Goal: Task Accomplishment & Management: Complete application form

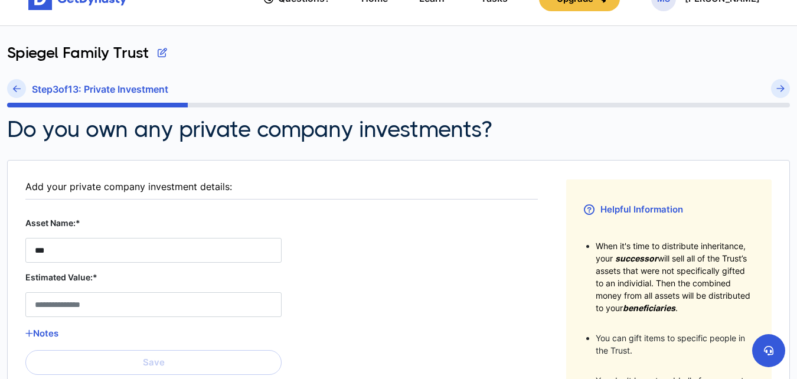
click at [69, 257] on Stock__asset_name__0 "***" at bounding box center [153, 250] width 256 height 25
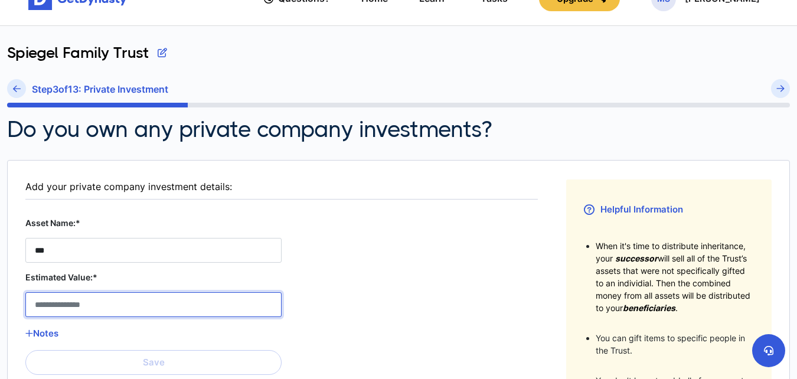
click at [88, 304] on Stock__estimated_value__0 "Estimated Value:*" at bounding box center [153, 304] width 256 height 25
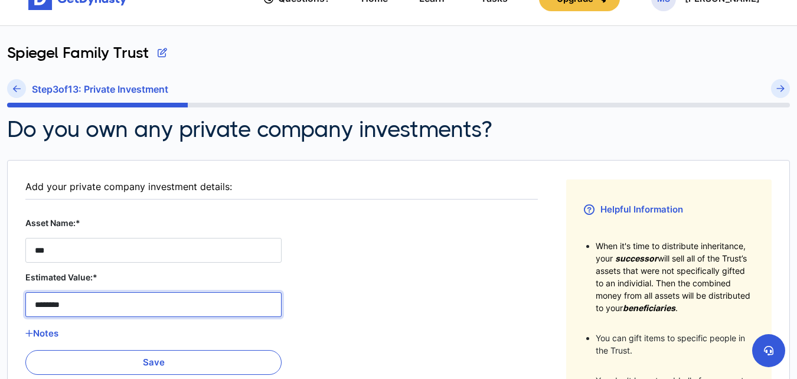
type Stock__estimated_value__0 "********"
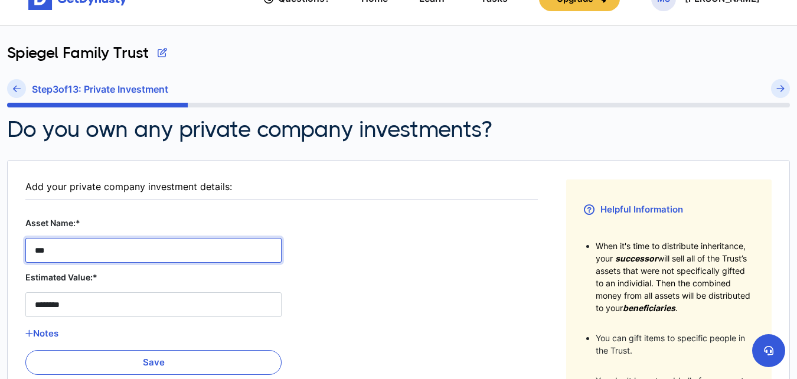
click at [34, 248] on Stock__asset_name__0 "***" at bounding box center [153, 250] width 256 height 25
click at [128, 251] on Stock__asset_name__0 "**********" at bounding box center [153, 250] width 256 height 25
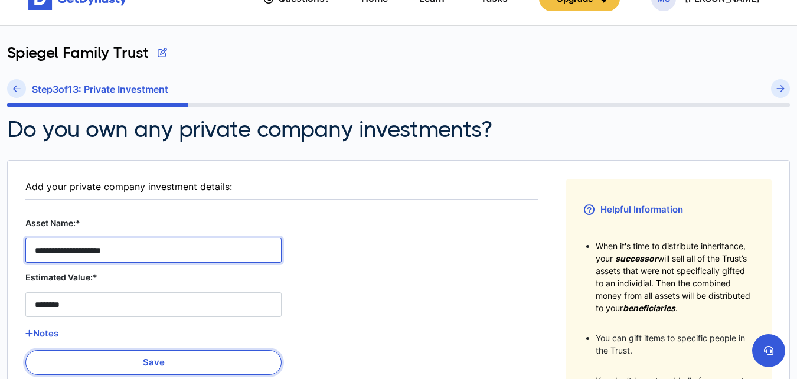
type Stock__asset_name__0 "**********"
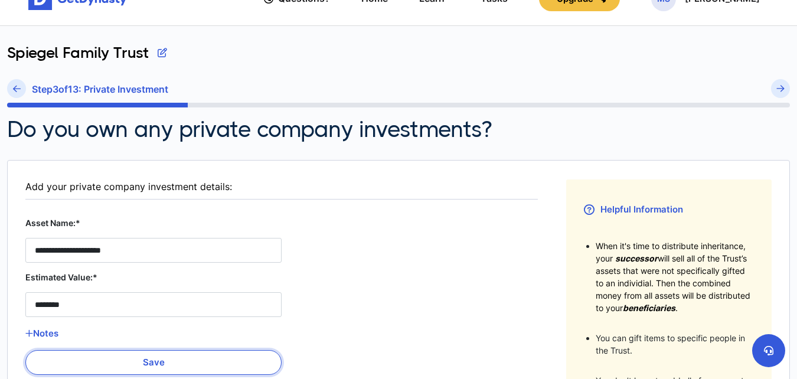
click at [183, 361] on button "Save" at bounding box center [153, 362] width 256 height 25
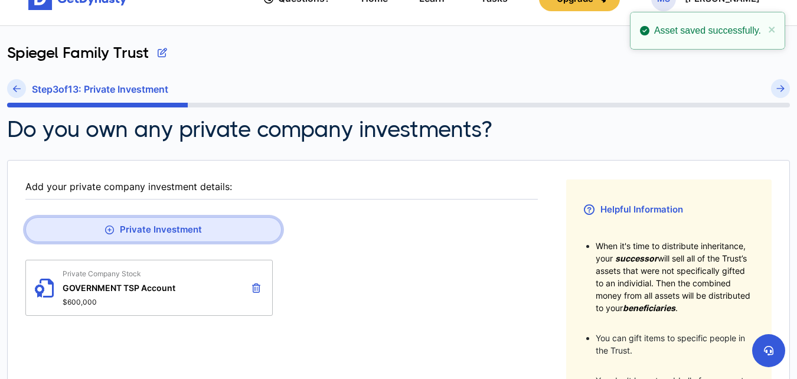
click at [178, 229] on button "Private Investment" at bounding box center [153, 229] width 256 height 25
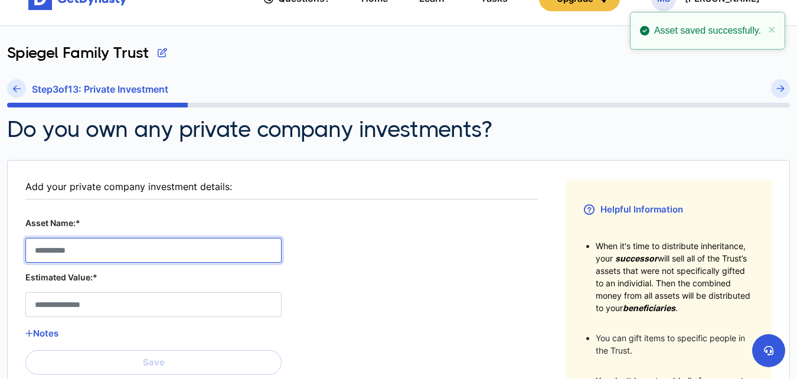
click at [76, 256] on Stock__asset_name__1 "Asset Name:*" at bounding box center [153, 250] width 256 height 25
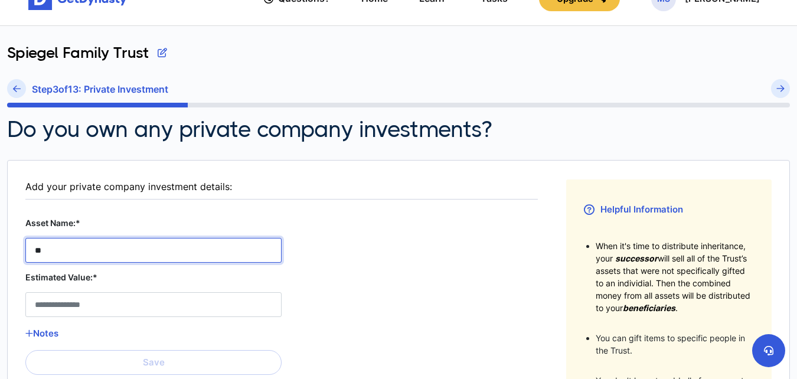
type Stock__asset_name__1 "*"
type Stock__asset_name__1 "**********"
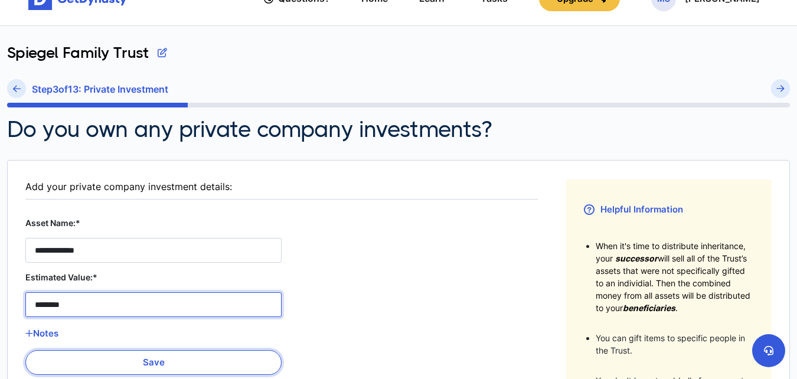
type Stock__estimated_value__1 "********"
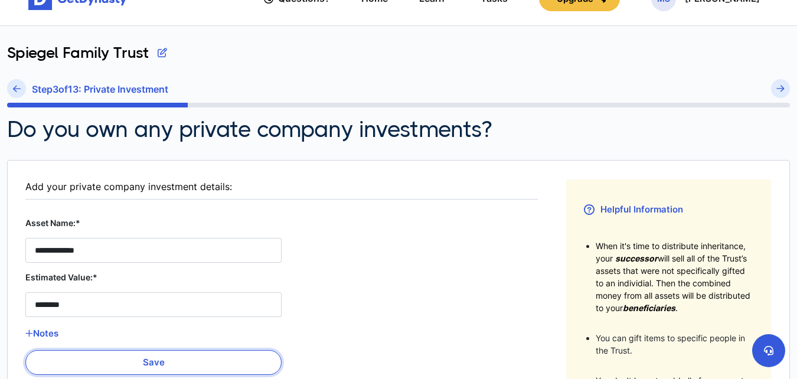
click at [184, 368] on button "Save" at bounding box center [153, 362] width 256 height 25
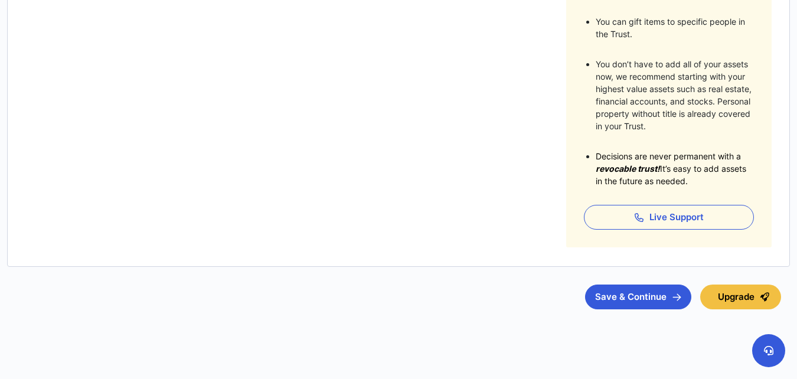
scroll to position [346, 0]
click at [641, 291] on button "Save & Continue" at bounding box center [638, 295] width 106 height 25
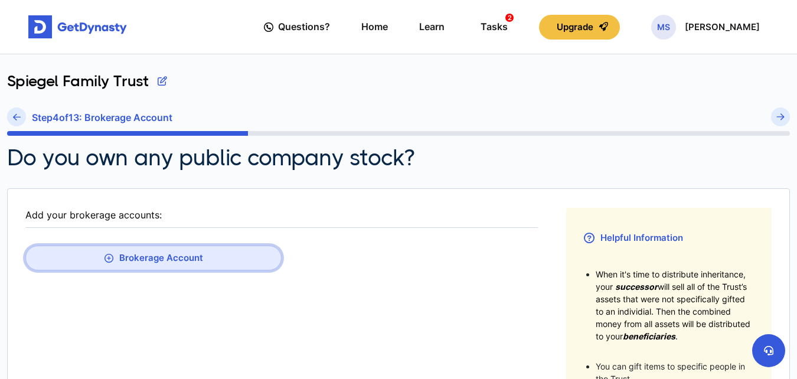
click at [146, 252] on button "Brokerage Account" at bounding box center [153, 258] width 256 height 25
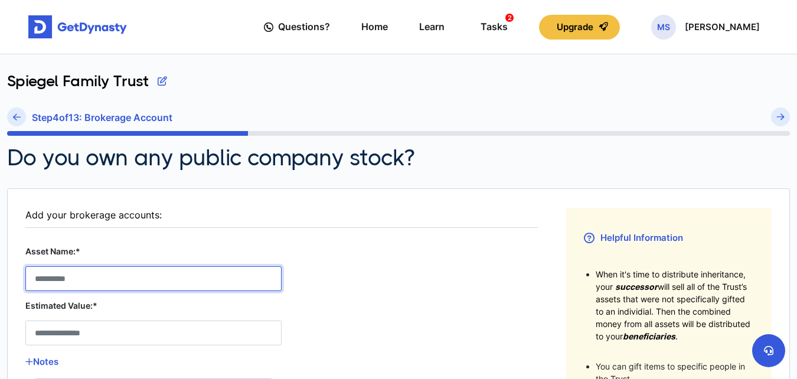
click at [112, 276] on Account__asset_name__0 "Asset Name:*" at bounding box center [153, 278] width 256 height 25
click at [771, 107] on button "submit" at bounding box center [780, 116] width 19 height 19
type Account__asset_name__0 "*"
type Account__asset_name__0 "**********"
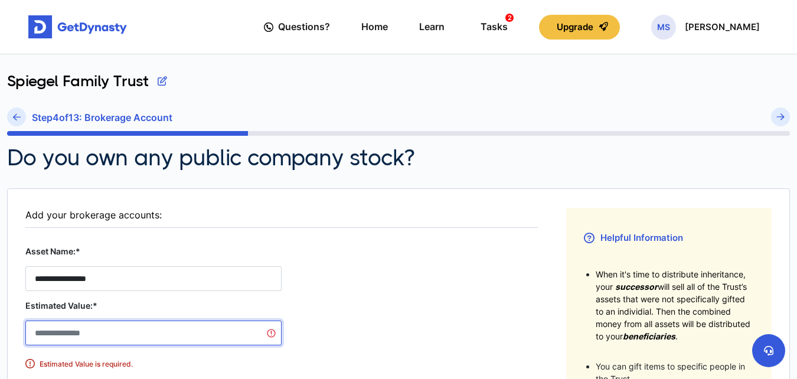
click at [51, 333] on Account__estimated_value__0 "Estimated Value:*" at bounding box center [153, 333] width 256 height 25
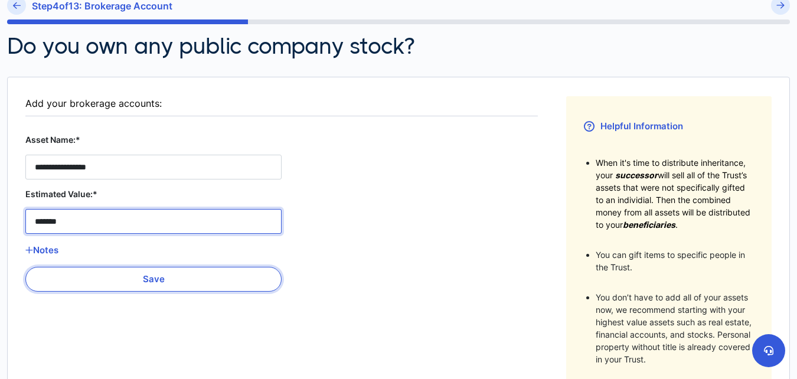
scroll to position [111, 0]
type Account__estimated_value__0 "*******"
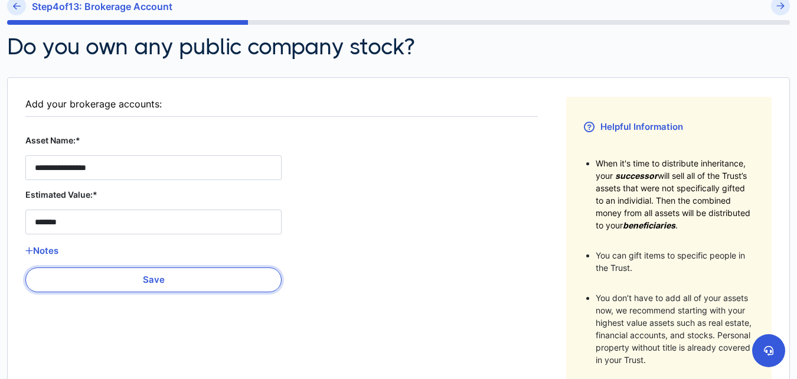
click at [188, 278] on button "Save" at bounding box center [153, 280] width 256 height 25
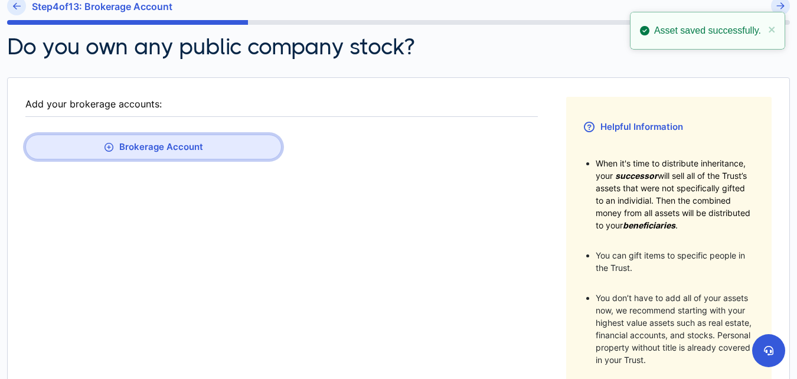
click at [144, 142] on button "Brokerage Account" at bounding box center [153, 147] width 256 height 25
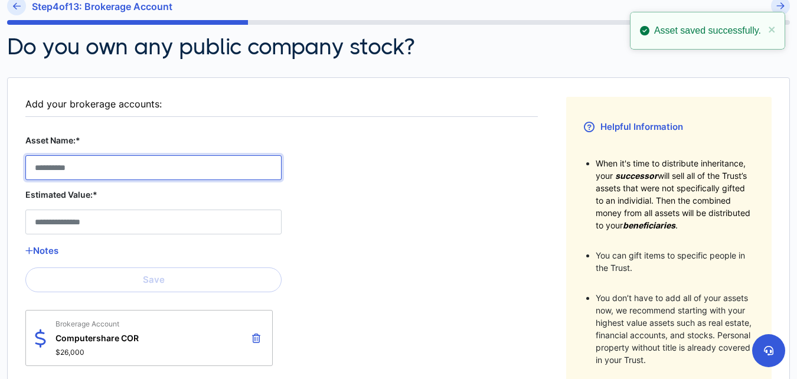
click at [73, 165] on Account__asset_name__1 "Asset Name:*" at bounding box center [153, 167] width 256 height 25
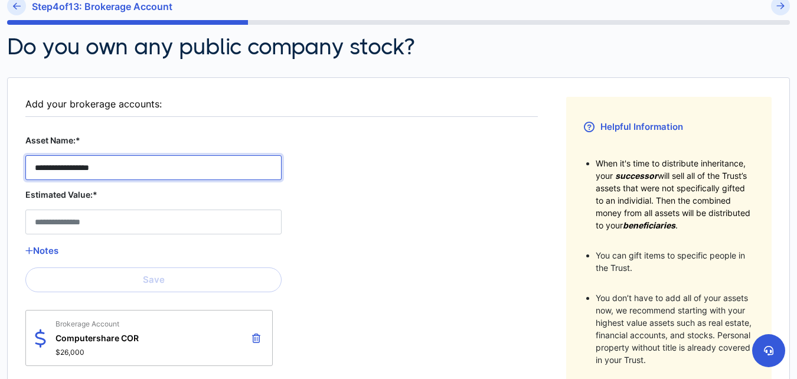
type Account__asset_name__1 "**********"
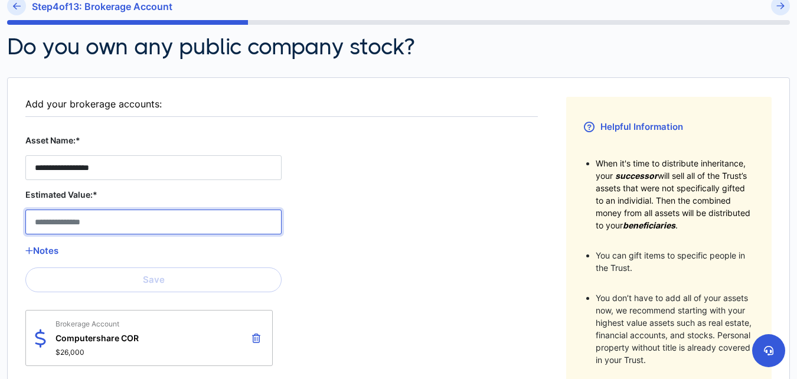
click at [59, 221] on Account__estimated_value__1 "Estimated Value:*" at bounding box center [153, 222] width 256 height 25
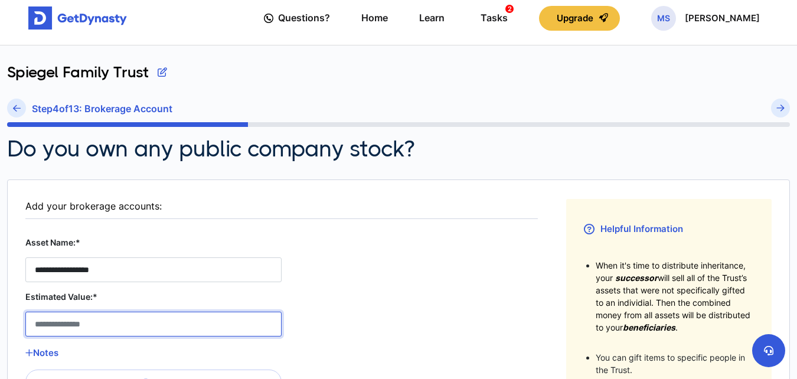
scroll to position [0, 0]
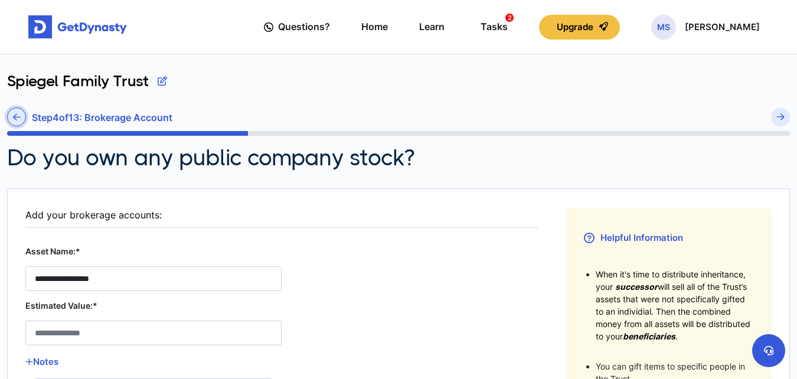
click at [17, 115] on icon at bounding box center [17, 117] width 8 height 9
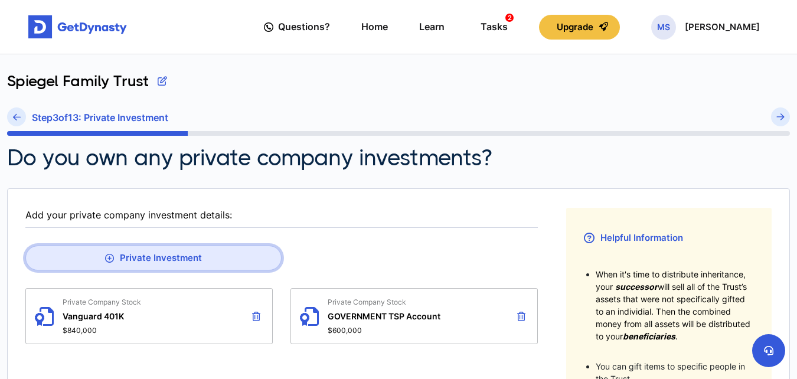
click at [147, 257] on button "Private Investment" at bounding box center [153, 258] width 256 height 25
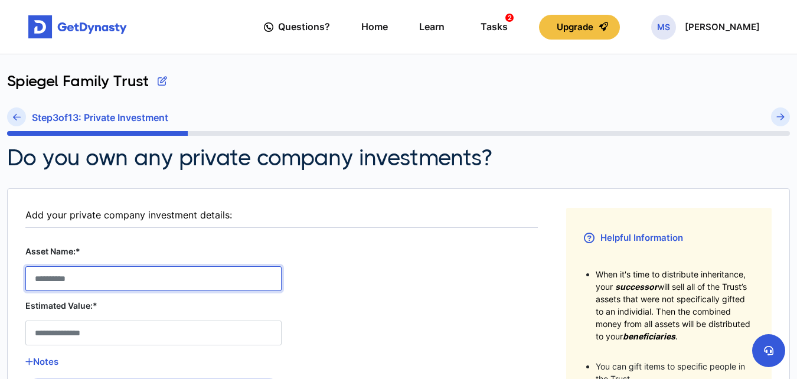
click at [95, 274] on Stock__asset_name__2 "Asset Name:*" at bounding box center [153, 278] width 256 height 25
type Stock__asset_name__2 "*"
type Stock__asset_name__2 "**********"
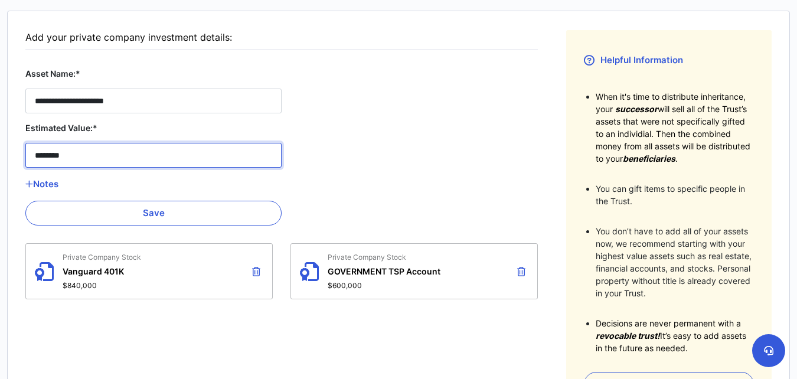
scroll to position [178, 0]
type Stock__estimated_value__2 "********"
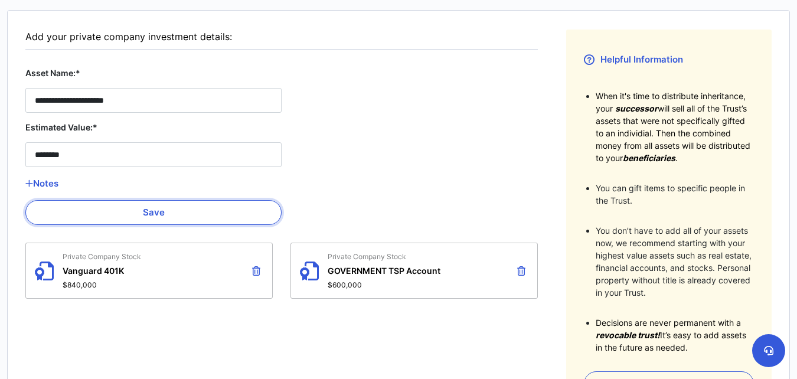
click at [165, 216] on button "Save" at bounding box center [153, 212] width 256 height 25
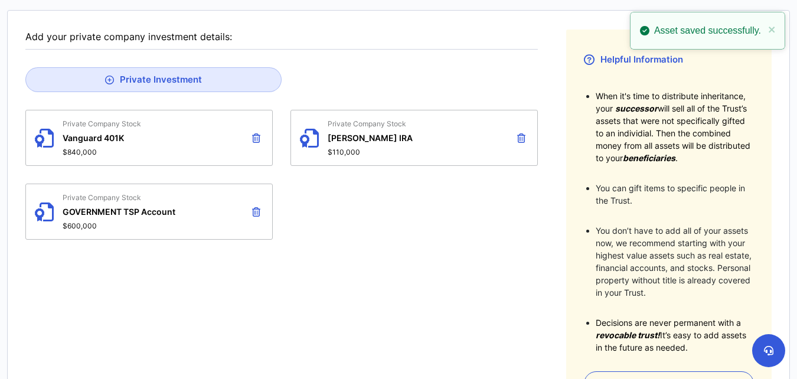
click at [81, 155] on span "$840,000" at bounding box center [102, 152] width 79 height 9
click at [92, 139] on span "Vanguard 401K" at bounding box center [102, 138] width 79 height 10
click at [48, 136] on icon at bounding box center [44, 137] width 19 height 37
click at [110, 128] on span "Private Company Stock" at bounding box center [102, 123] width 79 height 9
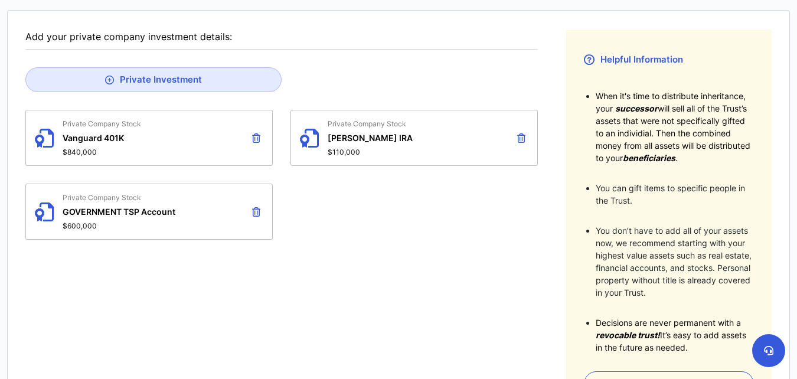
drag, startPoint x: 110, startPoint y: 128, endPoint x: 97, endPoint y: 136, distance: 16.2
click at [97, 136] on span "Vanguard 401K" at bounding box center [102, 138] width 79 height 10
click at [96, 139] on span "Vanguard 401K" at bounding box center [102, 138] width 79 height 10
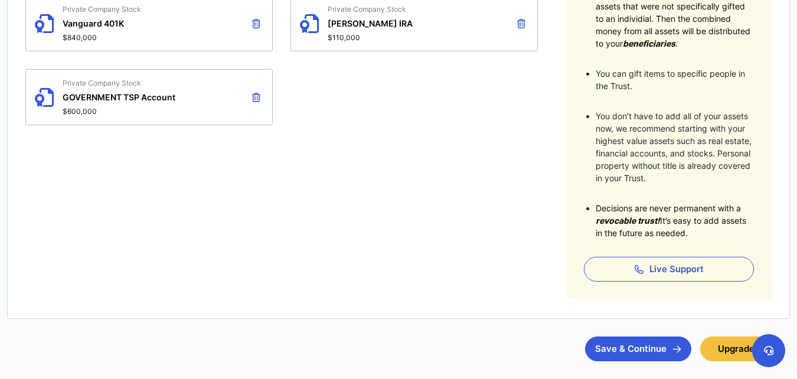
scroll to position [295, 0]
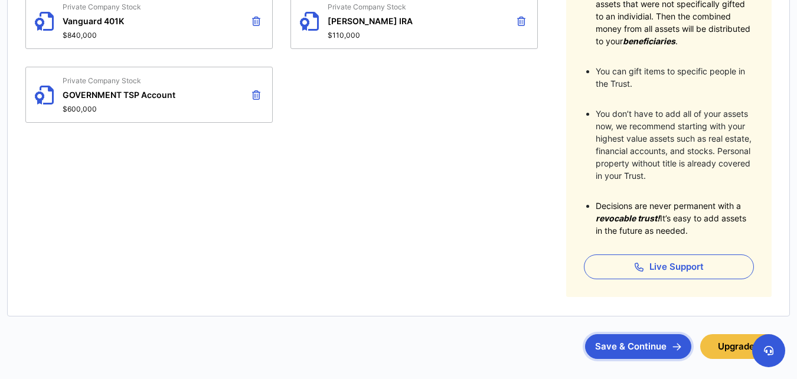
click at [638, 346] on button "Save & Continue" at bounding box center [638, 346] width 106 height 25
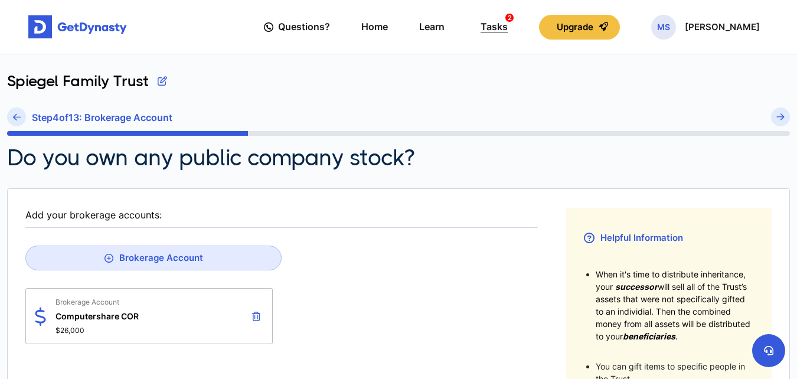
click at [508, 30] on div "Tasks 2" at bounding box center [494, 27] width 27 height 22
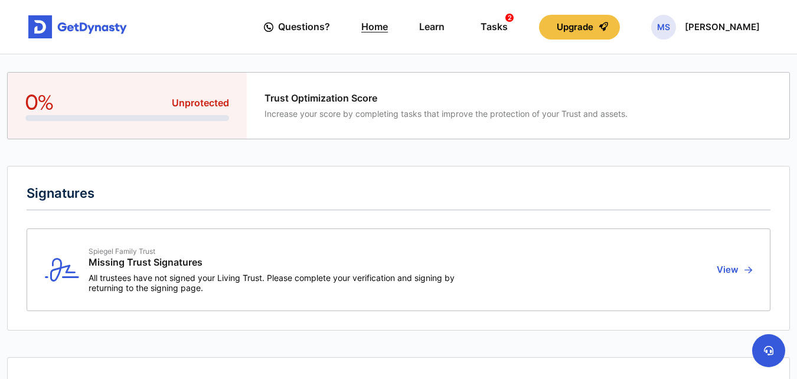
click at [388, 30] on link "Home" at bounding box center [374, 27] width 27 height 34
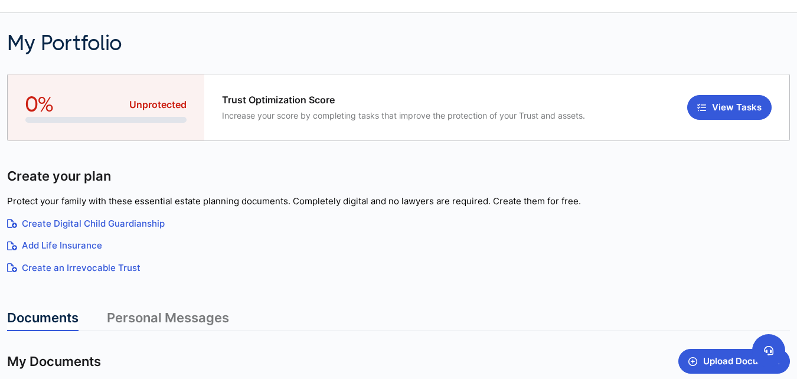
scroll to position [47, 0]
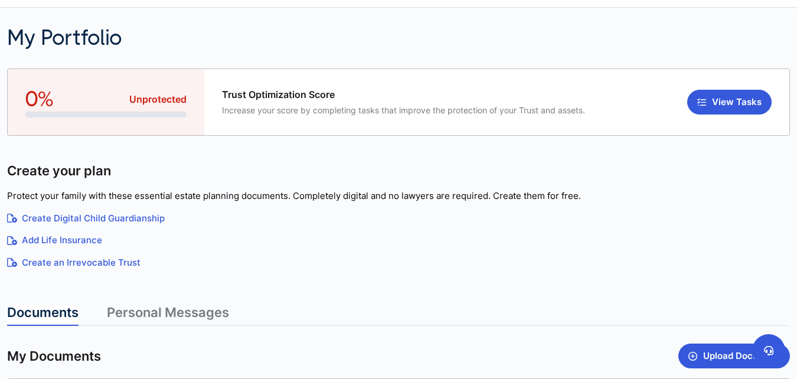
click at [79, 262] on link "Create an Irrevocable Trust" at bounding box center [398, 263] width 783 height 14
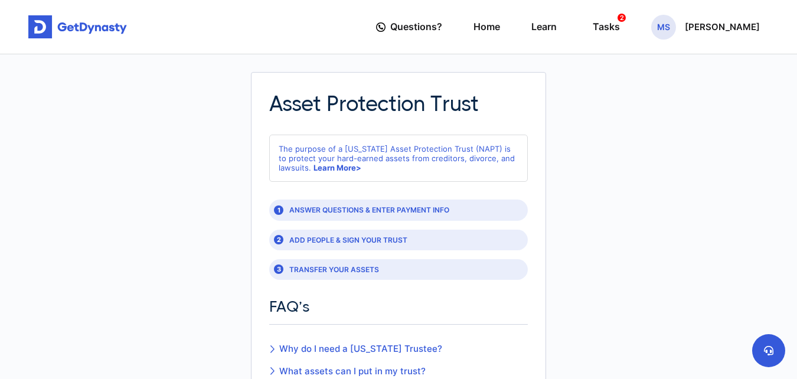
click at [359, 215] on div "1 ANSWER QUESTIONS & ENTER PAYMENT INFO" at bounding box center [398, 210] width 259 height 21
click at [303, 210] on div "1 ANSWER QUESTIONS & ENTER PAYMENT INFO" at bounding box center [398, 210] width 259 height 21
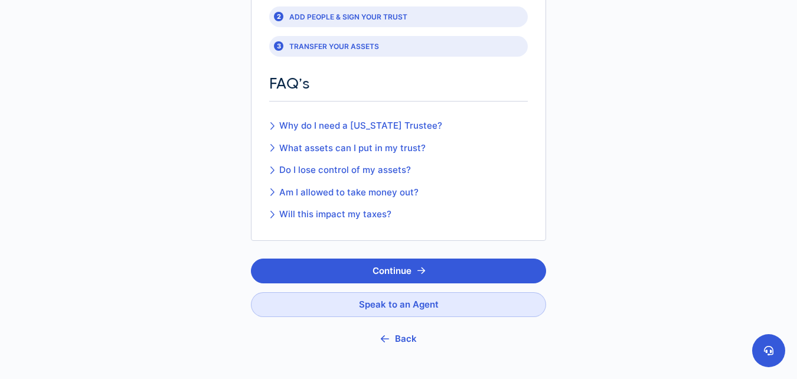
scroll to position [224, 0]
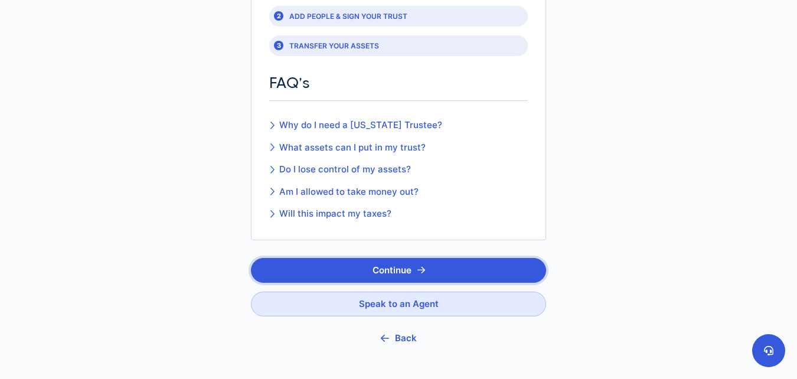
click at [316, 272] on button "Continue" at bounding box center [398, 270] width 295 height 25
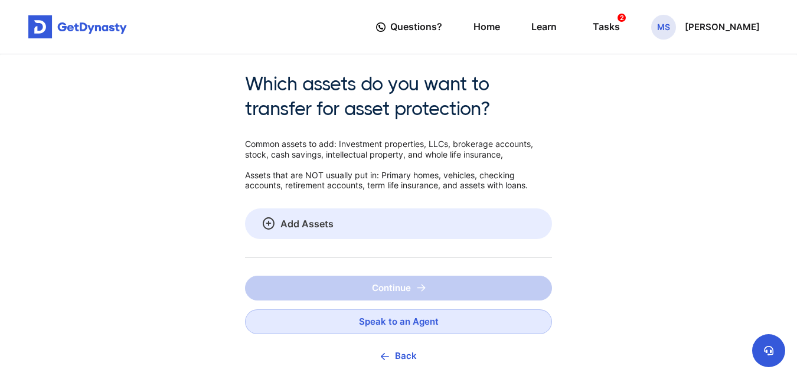
click at [274, 223] on icon at bounding box center [269, 223] width 12 height 1
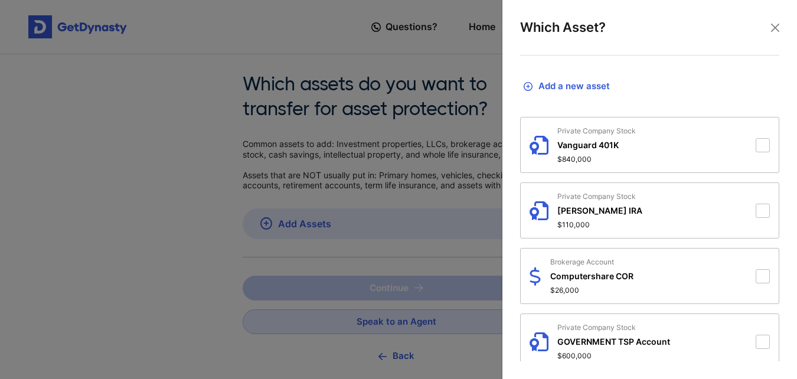
click at [218, 146] on div at bounding box center [398, 189] width 797 height 379
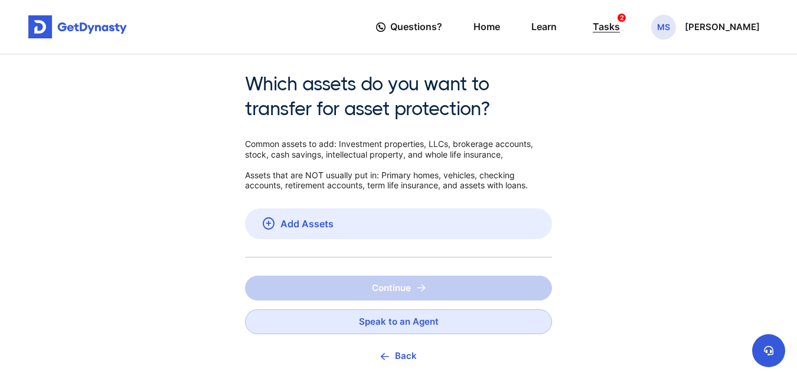
click at [620, 25] on div "Tasks 2" at bounding box center [606, 27] width 27 height 22
click at [265, 224] on icon at bounding box center [269, 223] width 12 height 1
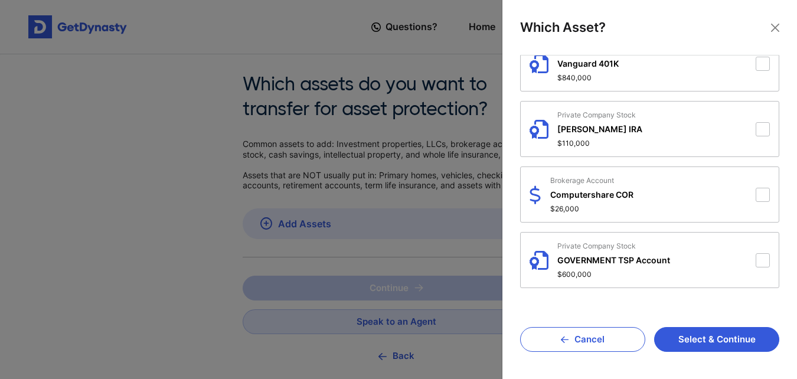
scroll to position [54, 0]
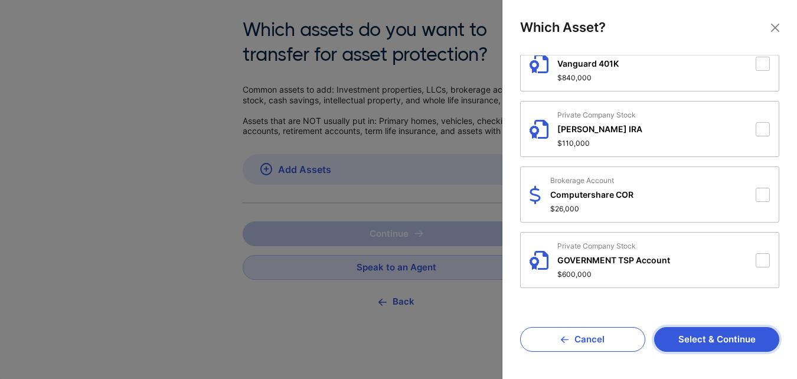
click at [688, 342] on button "Select & Continue" at bounding box center [716, 339] width 125 height 25
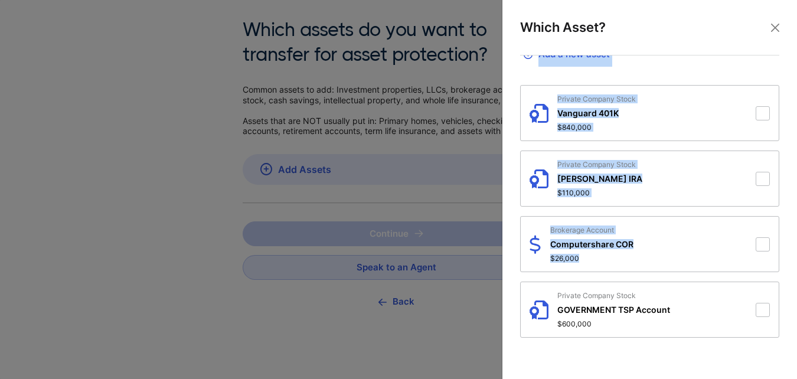
scroll to position [0, 0]
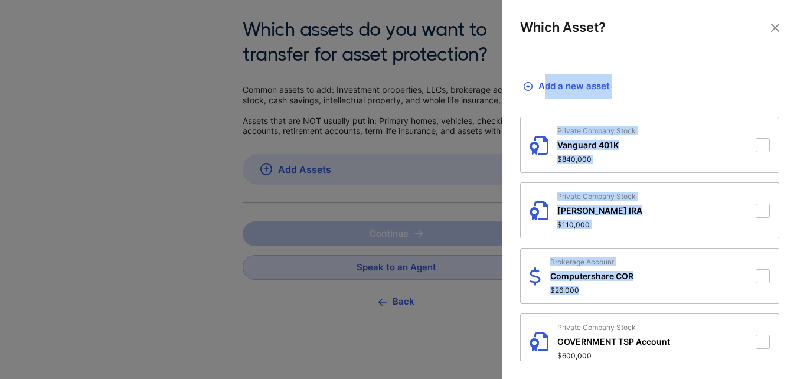
drag, startPoint x: 604, startPoint y: 268, endPoint x: 548, endPoint y: 86, distance: 189.6
click at [548, 86] on fieldset "Add a new asset Private Company Stock Vanguard 401K $840,000 Private Company St…" at bounding box center [649, 226] width 259 height 306
click at [553, 86] on button "Add a new asset" at bounding box center [649, 86] width 259 height 26
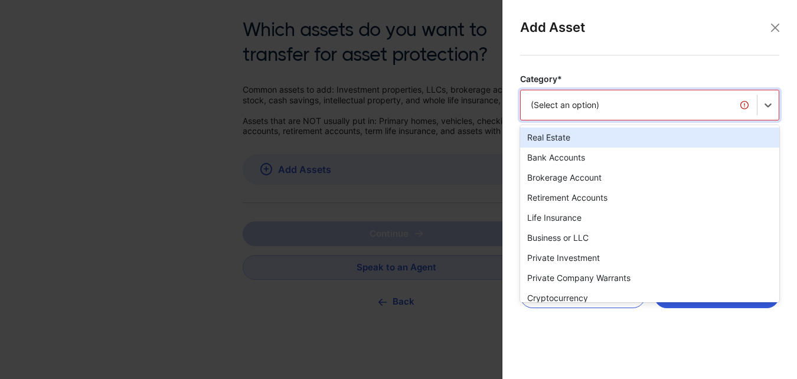
click at [578, 105] on div "(Select an option)" at bounding box center [639, 105] width 216 height 12
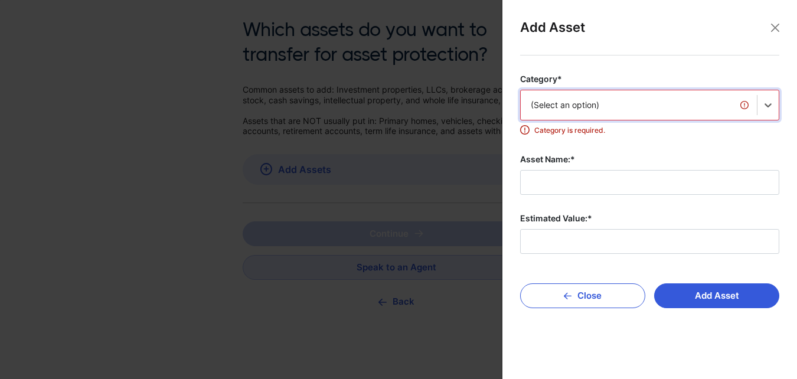
click at [566, 107] on div "(Select an option)" at bounding box center [639, 105] width 216 height 12
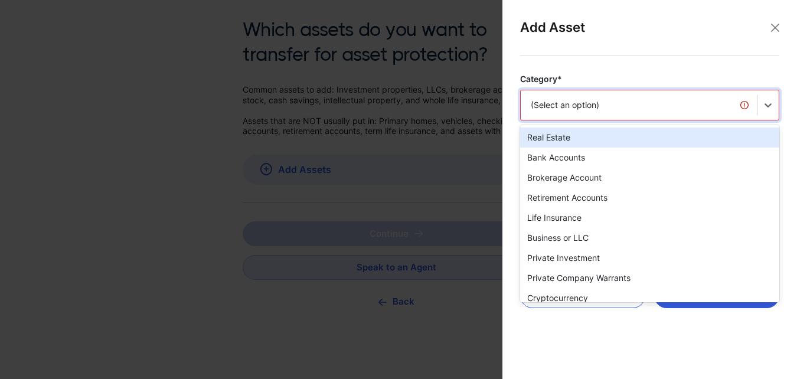
click at [581, 105] on div "(Select an option)" at bounding box center [639, 105] width 216 height 12
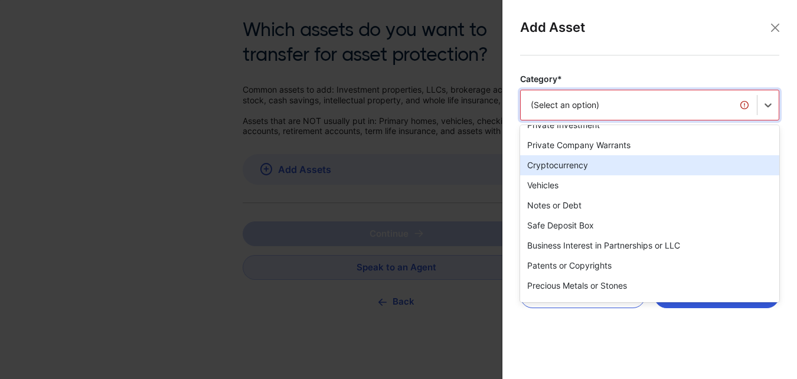
scroll to position [229, 0]
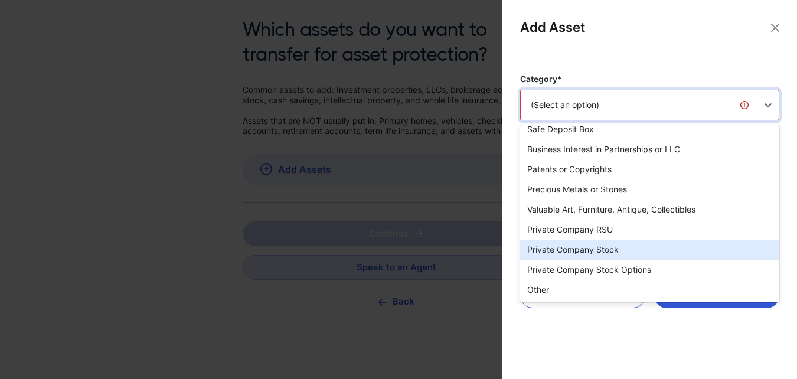
click at [578, 246] on div "Private Company Stock" at bounding box center [649, 250] width 259 height 20
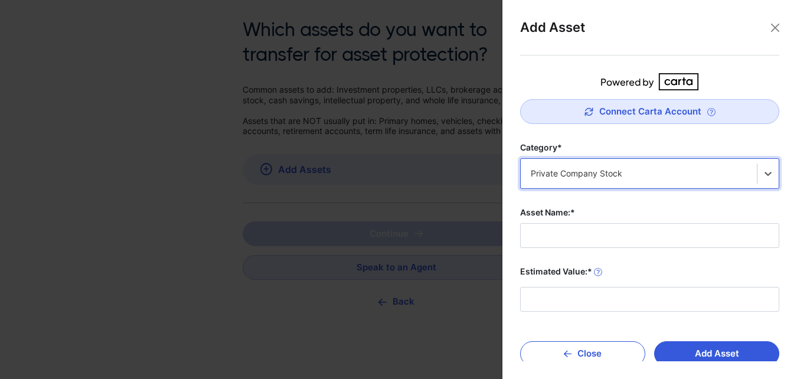
scroll to position [14, 0]
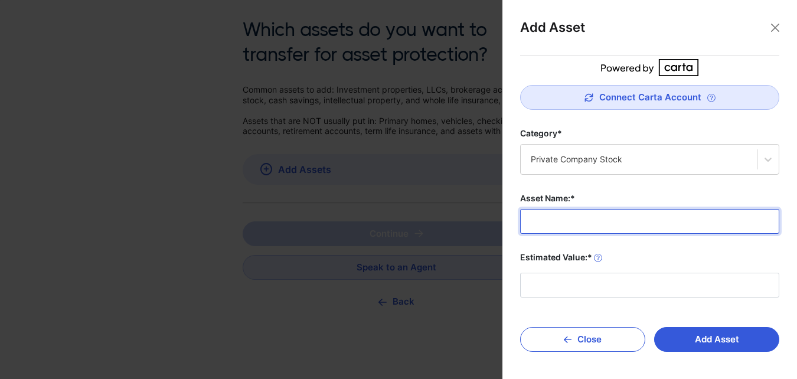
click at [575, 216] on input "Asset Name:*" at bounding box center [649, 221] width 259 height 25
type input "**********"
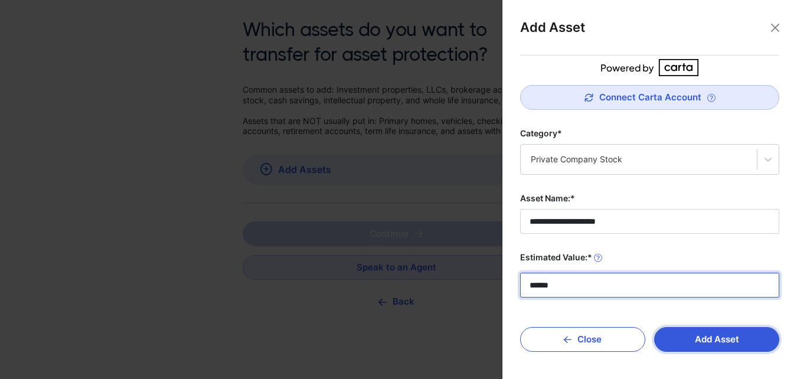
type input "******"
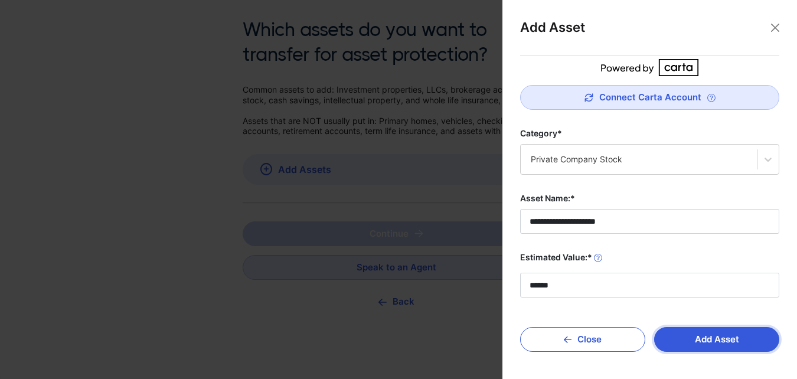
click at [699, 342] on button "Add Asset" at bounding box center [716, 339] width 125 height 25
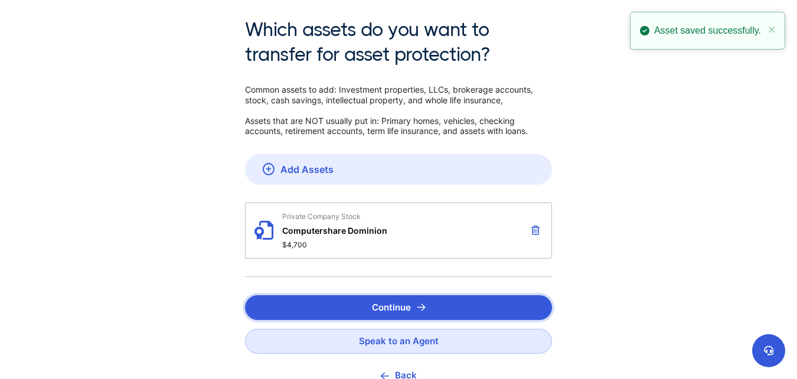
click at [392, 302] on button "Continue" at bounding box center [398, 307] width 307 height 25
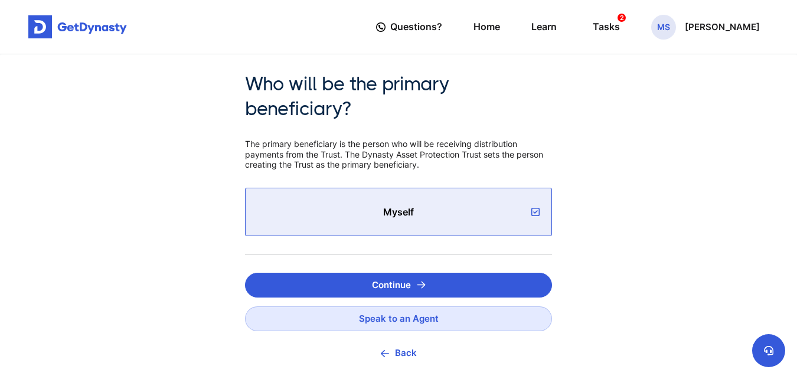
click at [433, 207] on span "Myself" at bounding box center [398, 212] width 270 height 12
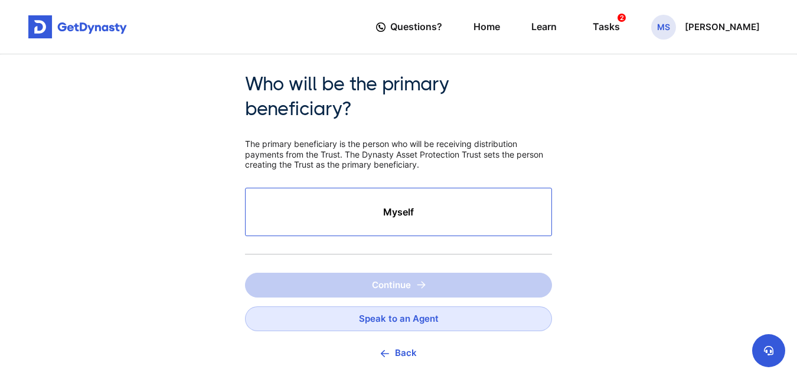
click at [409, 210] on span "Myself" at bounding box center [398, 212] width 270 height 12
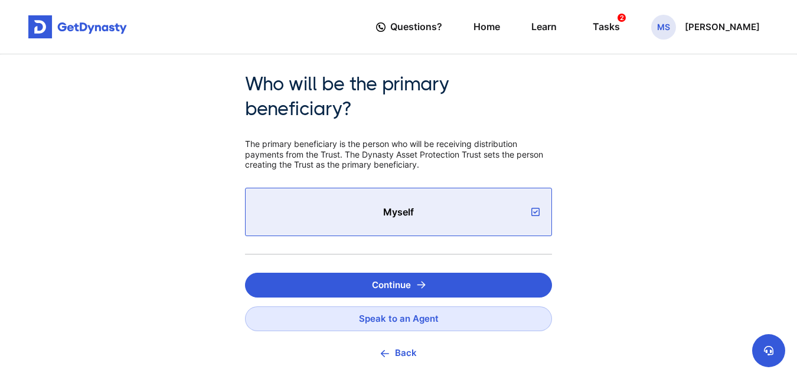
click at [537, 211] on icon at bounding box center [535, 211] width 8 height 9
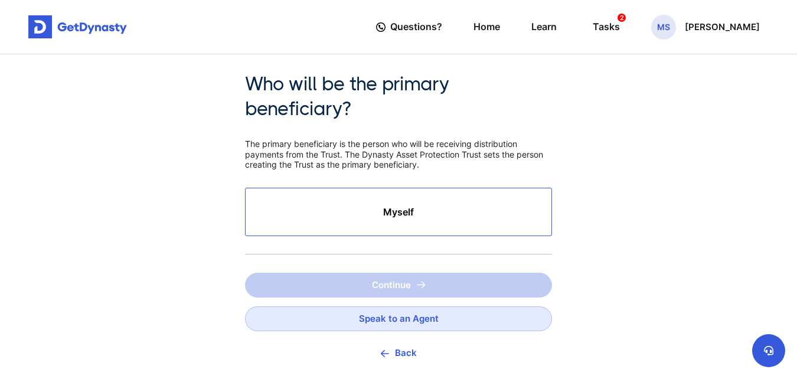
click at [419, 210] on span "Myself" at bounding box center [398, 212] width 270 height 12
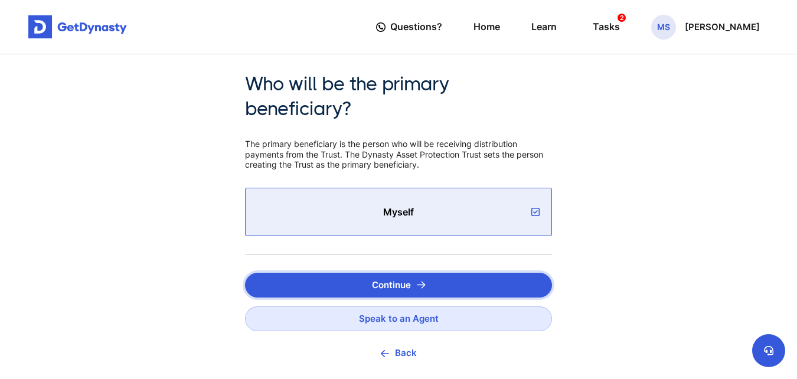
click at [428, 276] on button "Continue" at bounding box center [398, 285] width 307 height 25
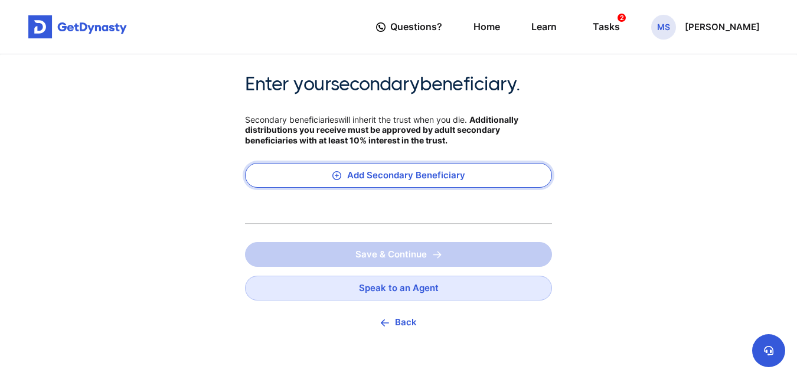
click at [383, 172] on button "Add Secondary Beneficiary" at bounding box center [398, 175] width 307 height 25
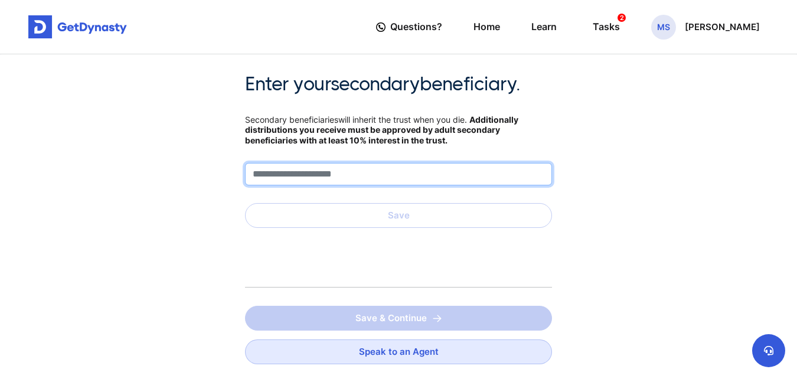
click at [356, 173] on input "text" at bounding box center [398, 174] width 307 height 22
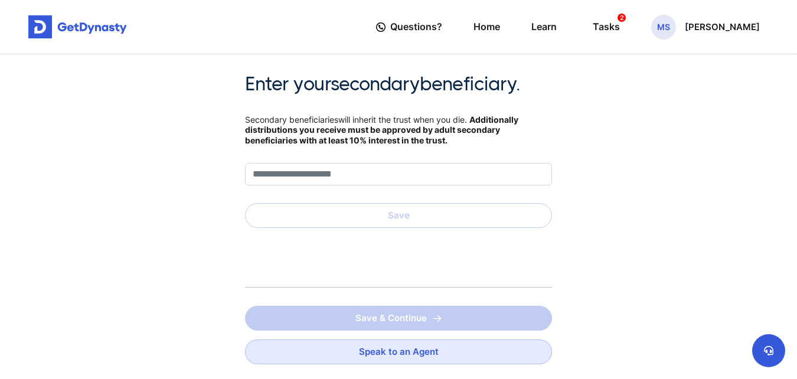
click at [3, 294] on div "Enter your secondary beneficiary. Secondary beneficiaries will inherit the trus…" at bounding box center [398, 247] width 797 height 386
